Goal: Information Seeking & Learning: Learn about a topic

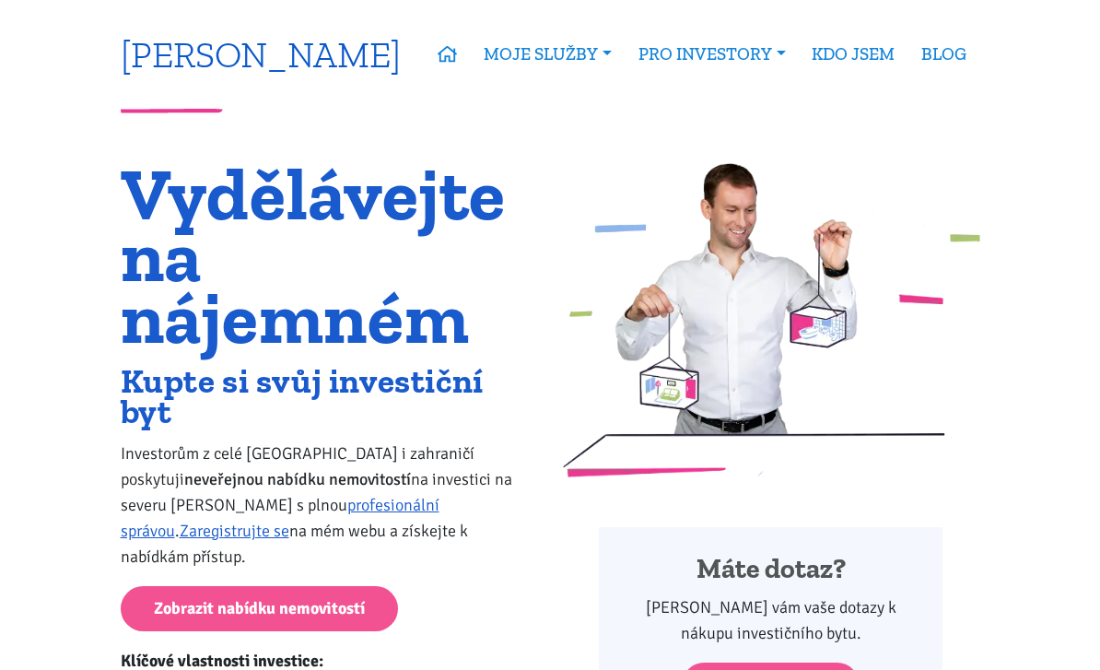
click at [299, 42] on link "[PERSON_NAME]" at bounding box center [261, 54] width 280 height 36
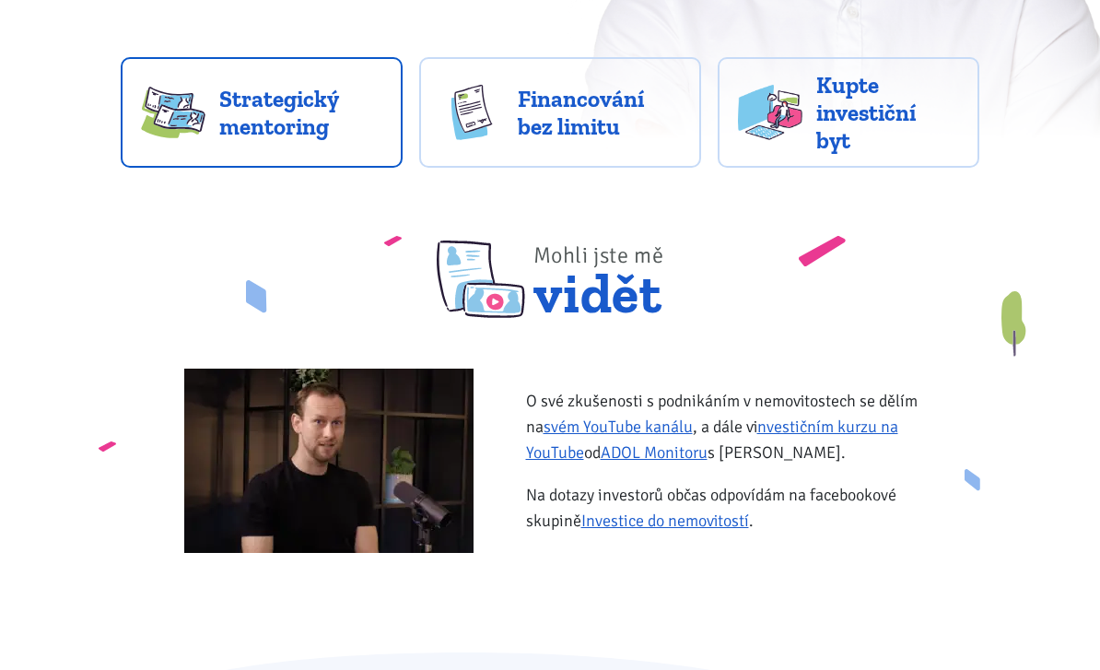
scroll to position [520, 0]
click at [288, 157] on link "Strategický mentoring" at bounding box center [262, 112] width 282 height 111
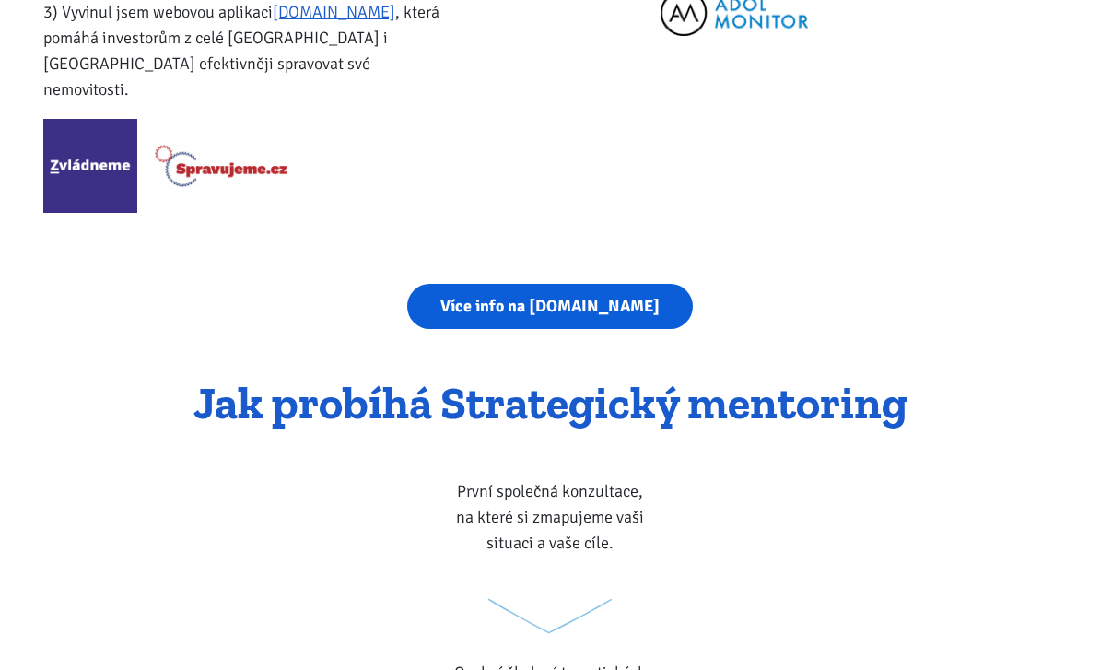
scroll to position [3196, 0]
click at [590, 284] on link "Více info na strategickymentoring.cz" at bounding box center [550, 306] width 286 height 45
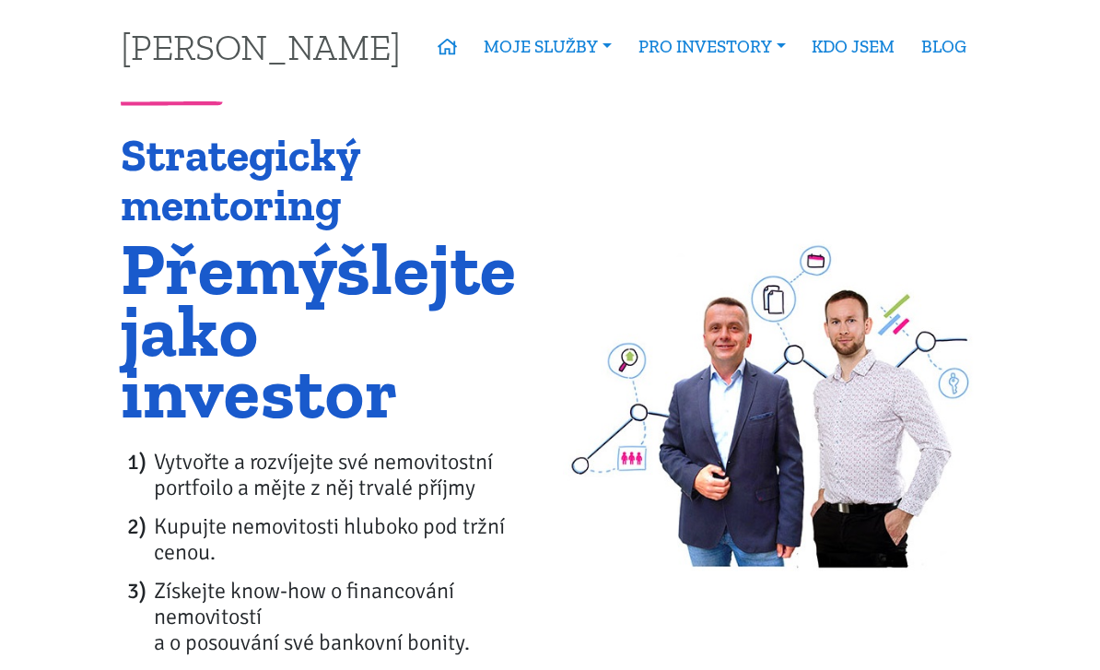
scroll to position [8, 0]
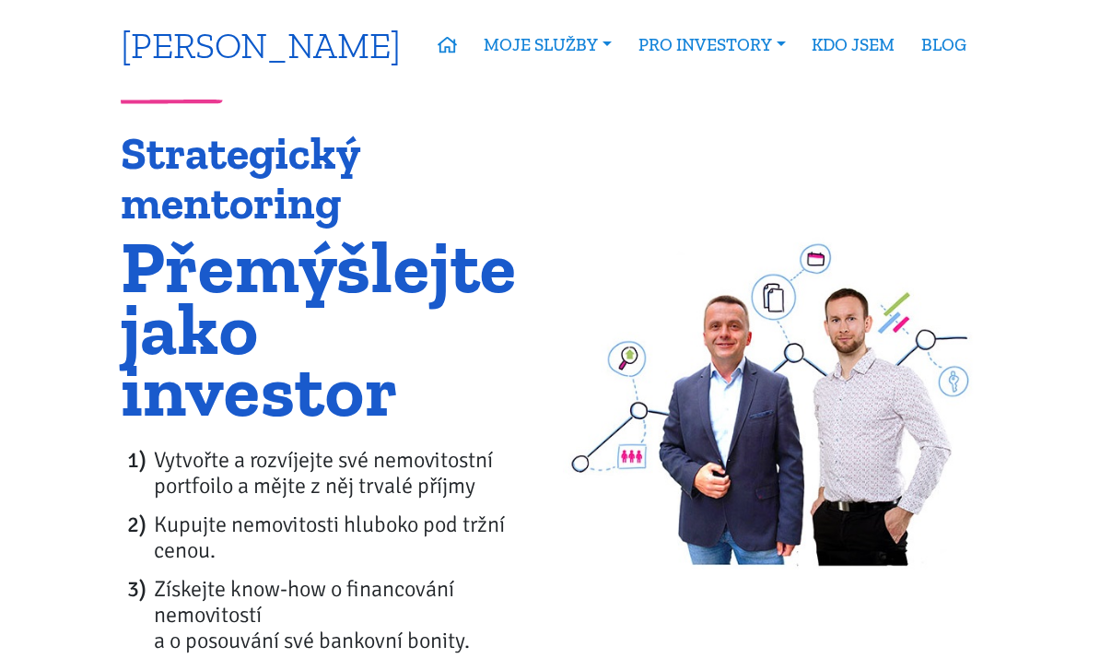
click at [291, 47] on link "[PERSON_NAME]" at bounding box center [261, 46] width 280 height 36
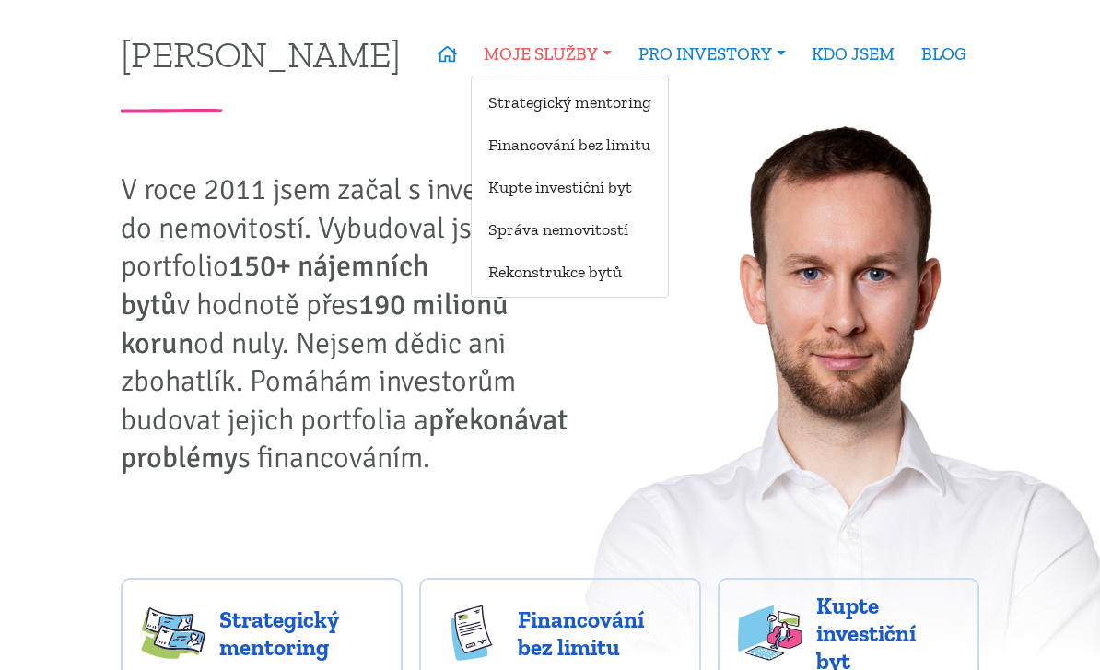
click at [538, 39] on link "MOJE SLUŽBY" at bounding box center [548, 54] width 155 height 42
click at [550, 180] on link "Kupte investiční byt" at bounding box center [570, 186] width 196 height 34
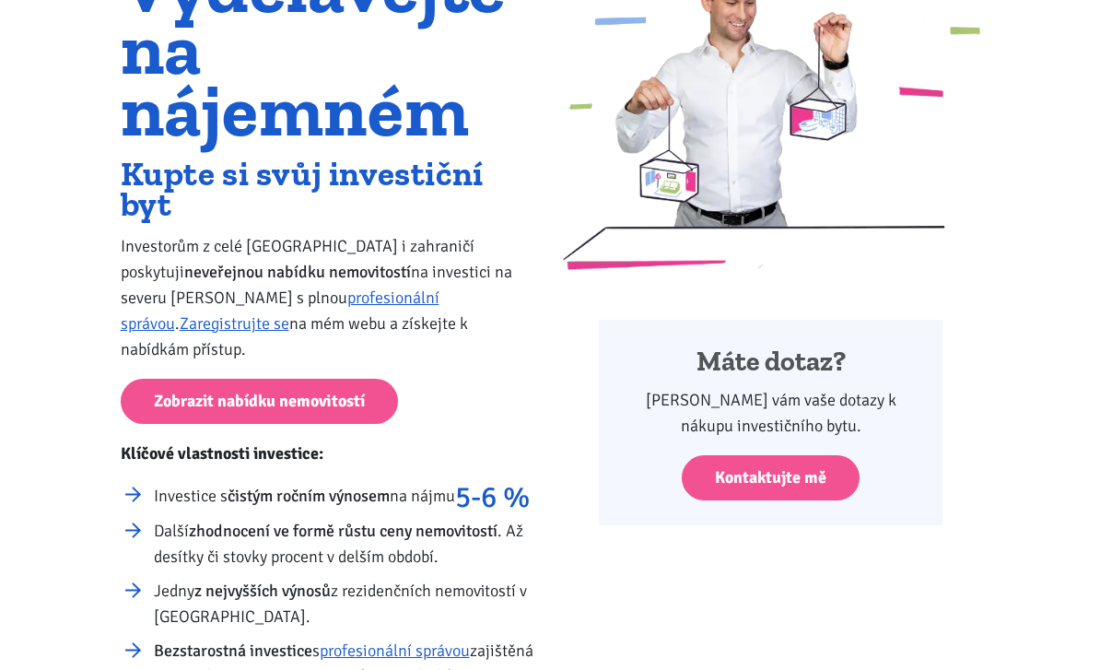
scroll to position [207, 0]
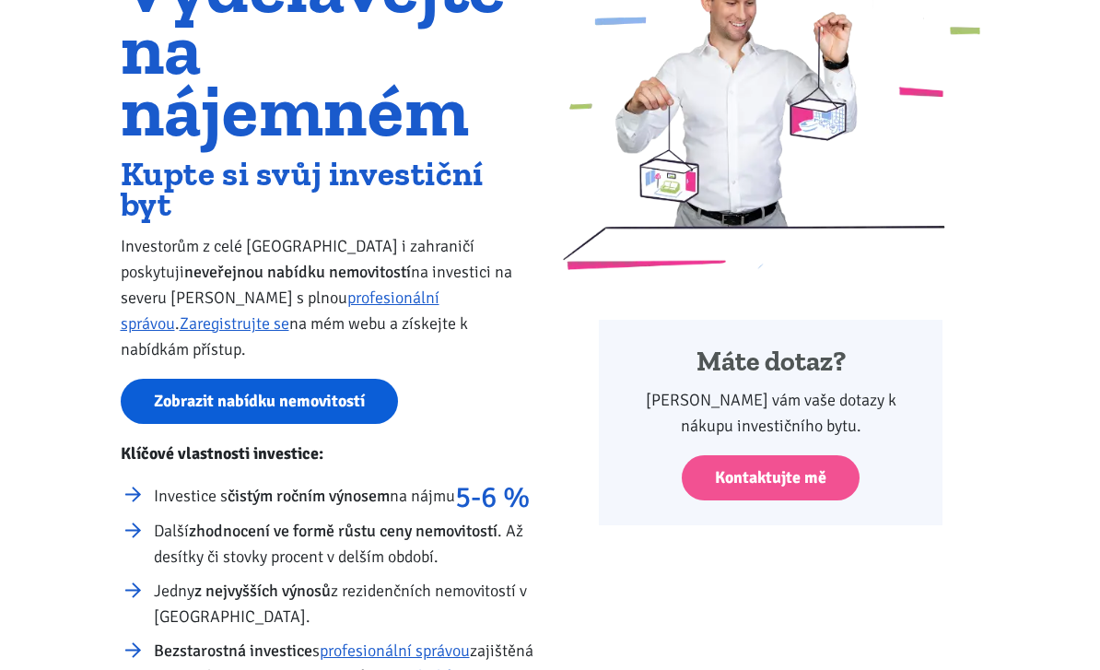
click at [335, 379] on link "Zobrazit nabídku nemovitostí" at bounding box center [259, 401] width 277 height 45
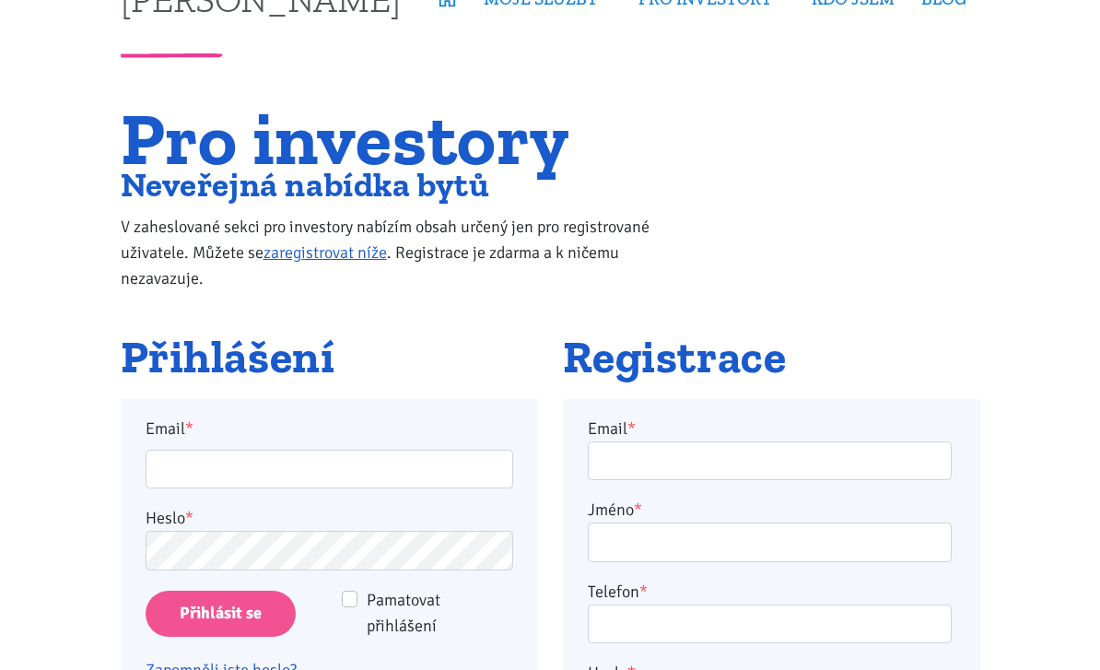
scroll to position [65, 0]
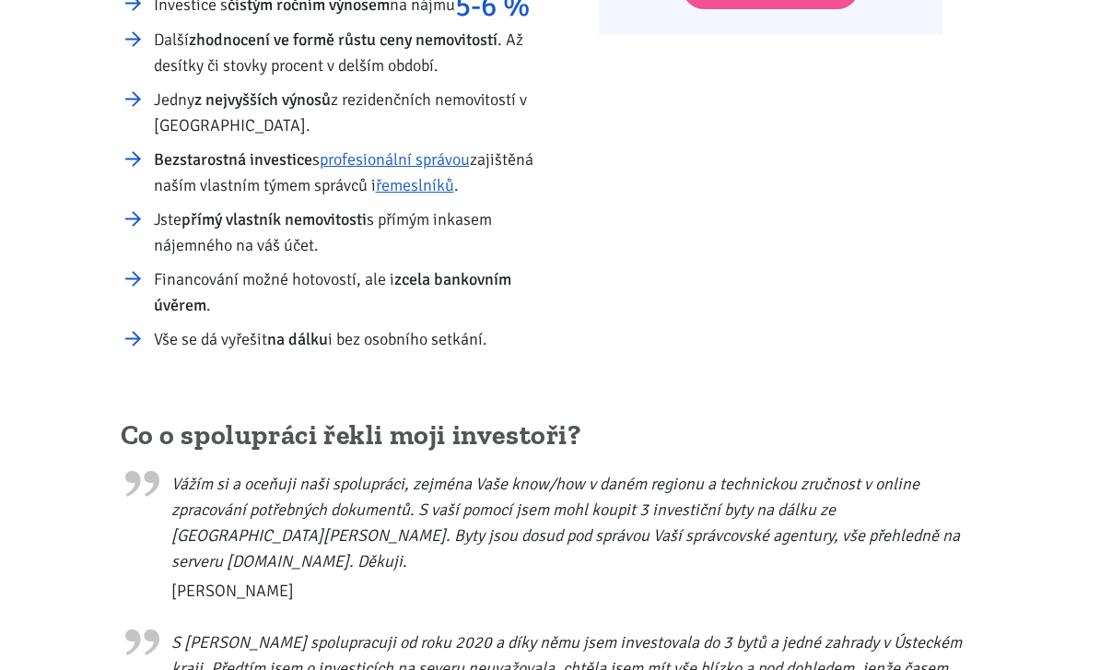
scroll to position [383, 0]
